Goal: Check status: Check status

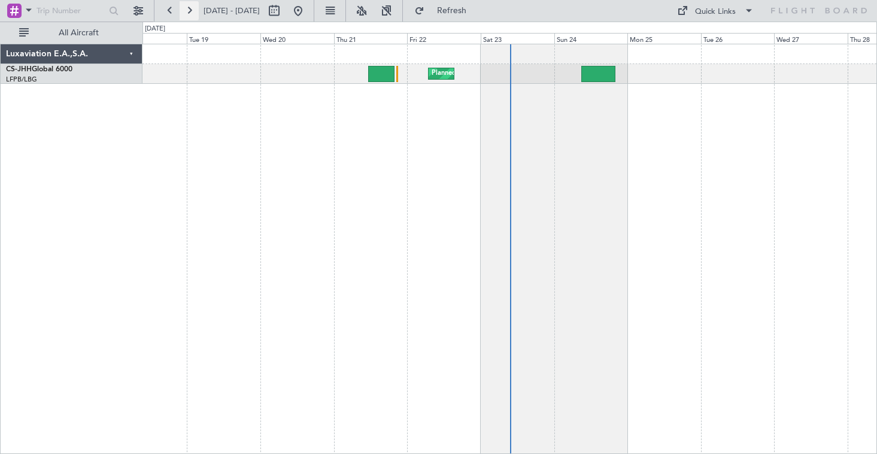
click at [190, 10] on button at bounding box center [189, 10] width 19 height 19
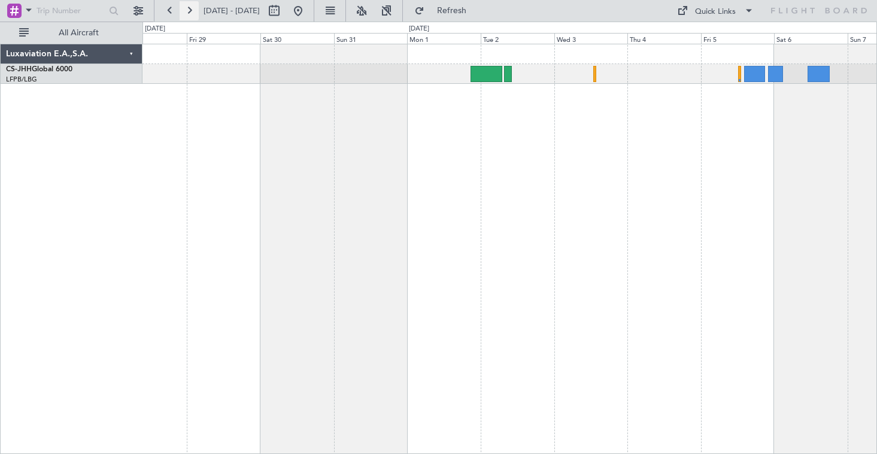
click at [189, 12] on button at bounding box center [189, 10] width 19 height 19
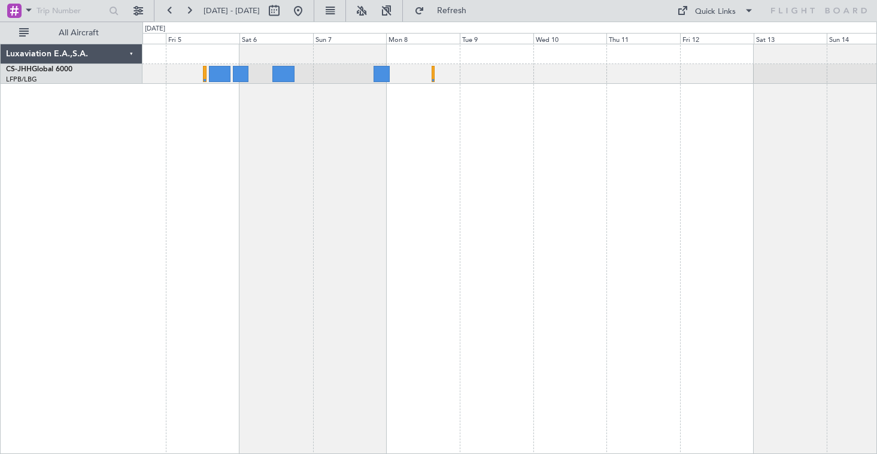
click at [479, 123] on div at bounding box center [510, 249] width 735 height 410
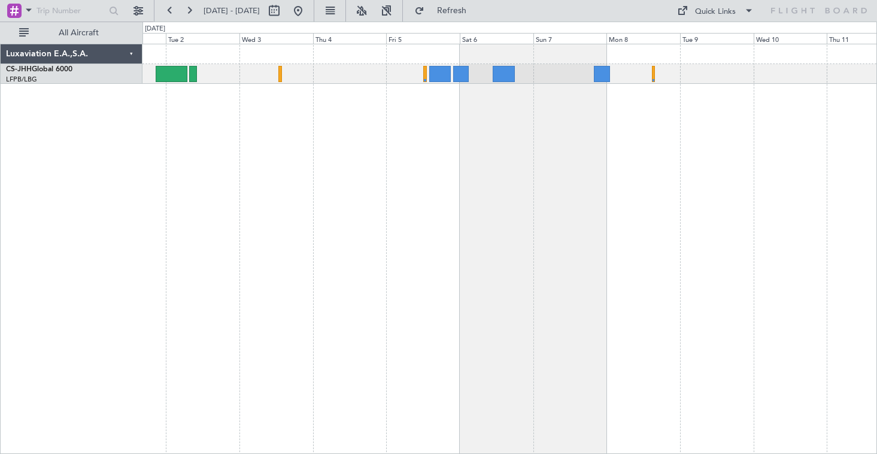
click at [835, 171] on div at bounding box center [510, 249] width 735 height 410
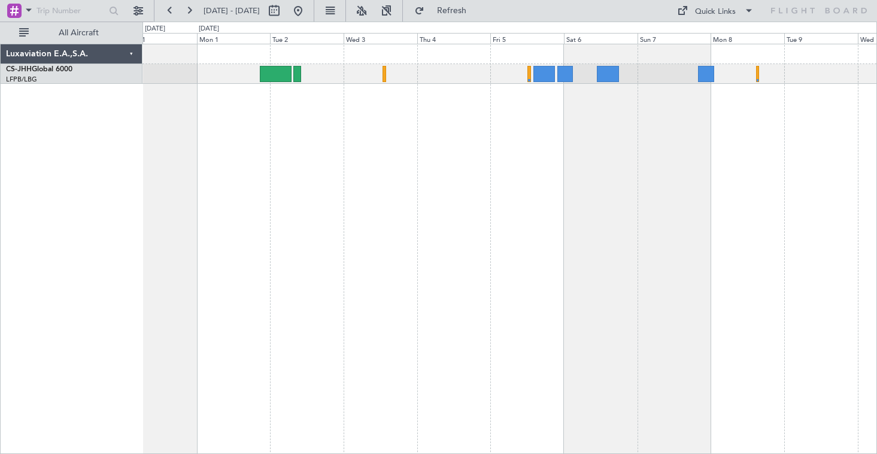
click at [578, 155] on div at bounding box center [510, 249] width 735 height 410
